Goal: Navigation & Orientation: Find specific page/section

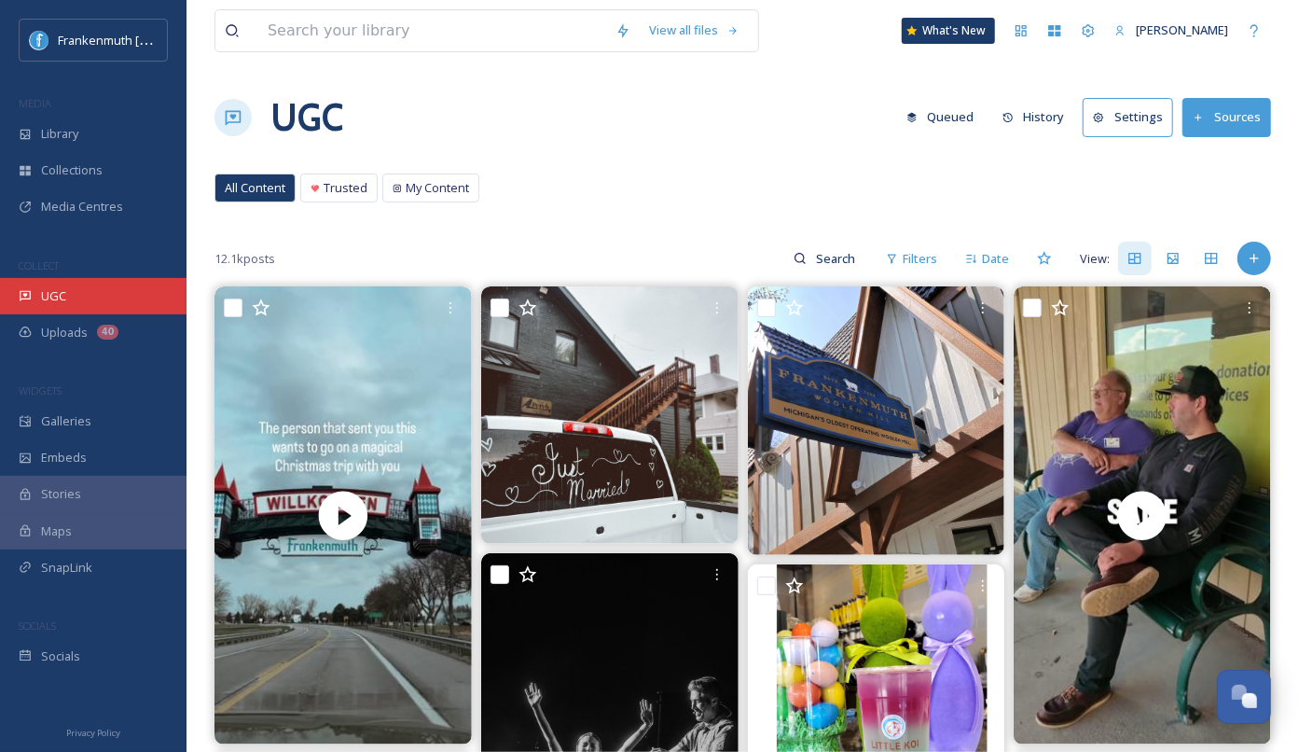
click at [130, 298] on div "UGC" at bounding box center [93, 296] width 187 height 36
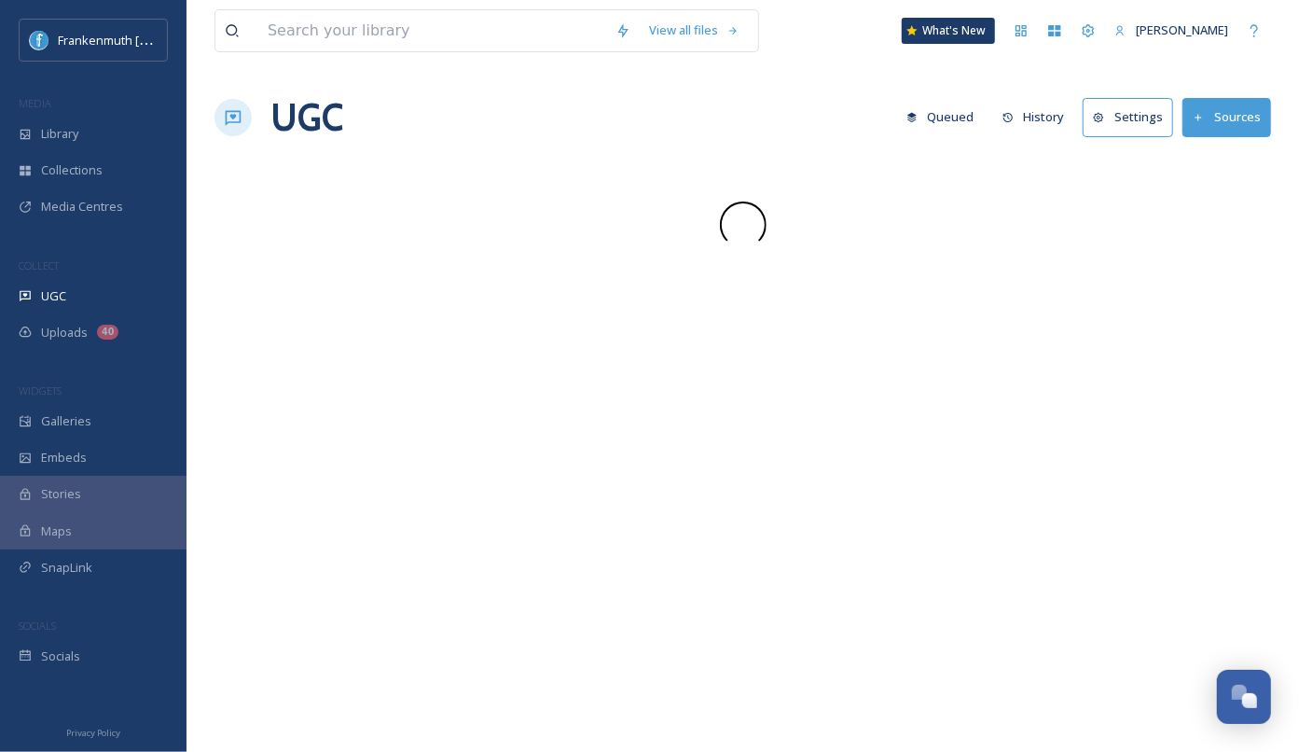
click at [130, 298] on div "UGC" at bounding box center [93, 296] width 187 height 36
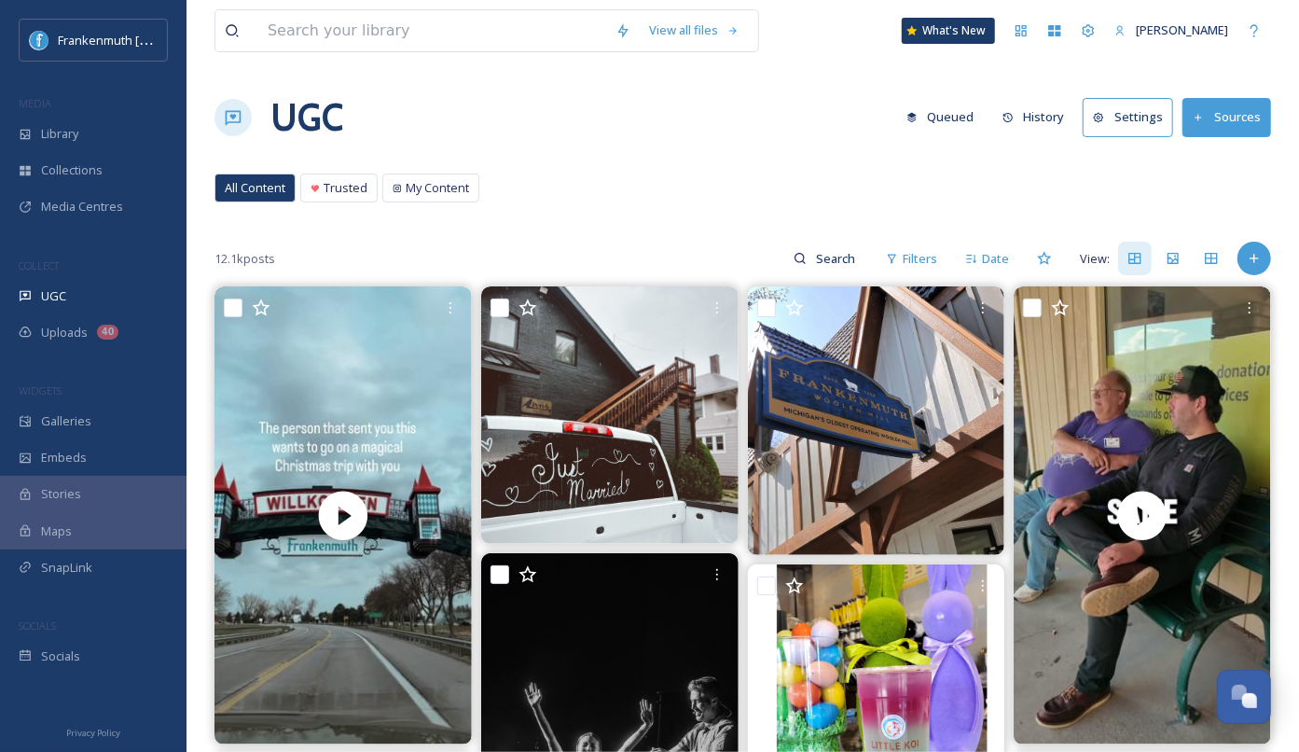
click at [107, 635] on div "SOCIALS" at bounding box center [93, 626] width 187 height 24
click at [125, 663] on div "Socials" at bounding box center [93, 656] width 187 height 36
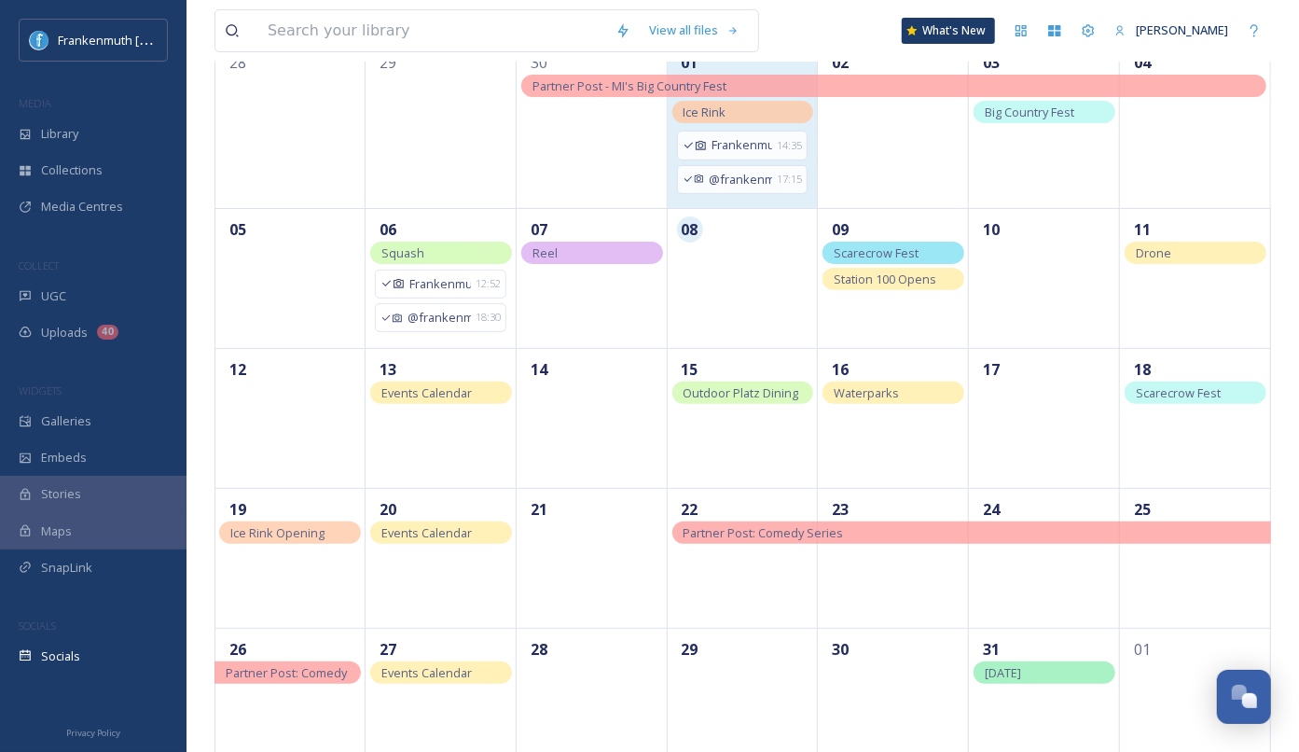
scroll to position [236, 0]
